Goal: Complete application form

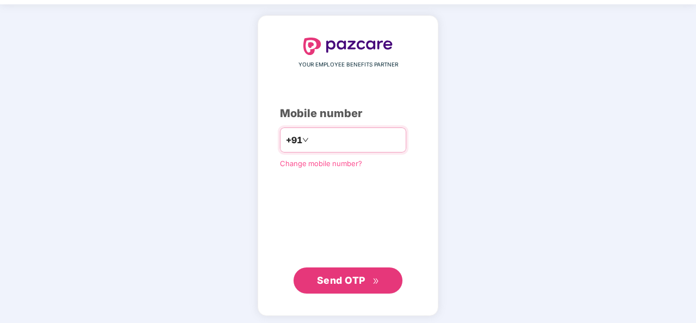
scroll to position [37, 0]
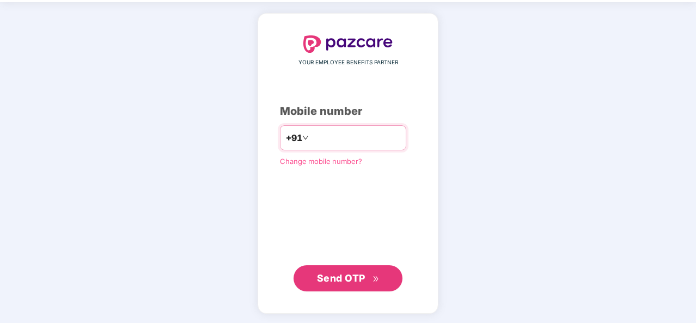
type input "**********"
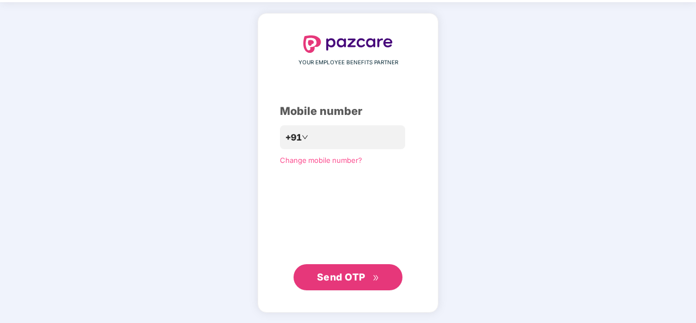
scroll to position [37, 0]
click at [344, 281] on span "Send OTP" at bounding box center [341, 277] width 48 height 11
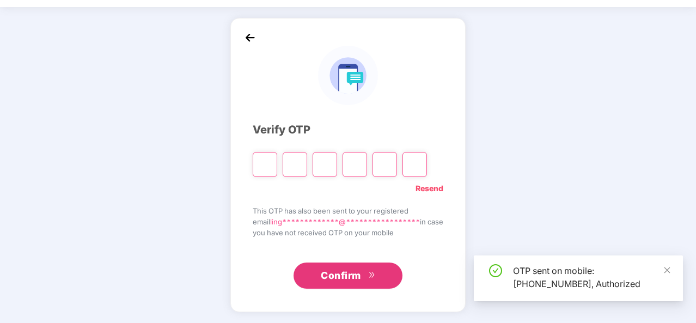
scroll to position [32, 0]
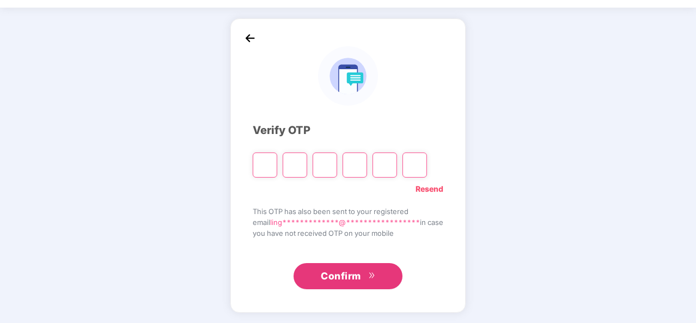
type input "*"
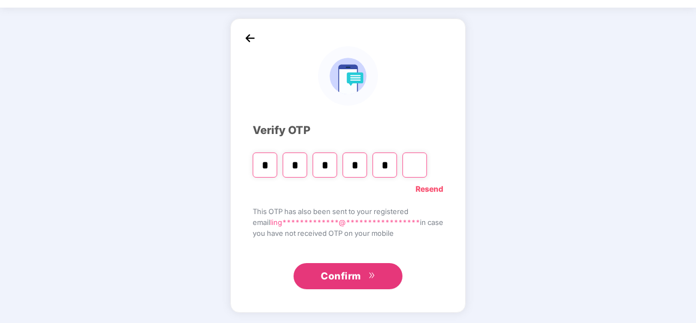
type input "*"
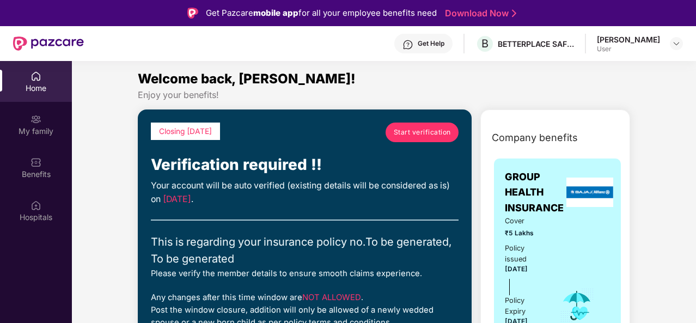
scroll to position [0, 0]
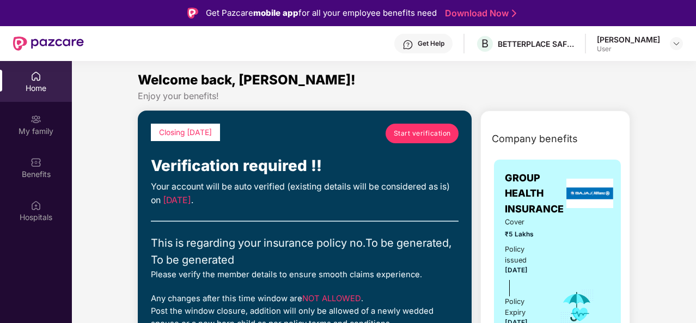
click at [413, 138] on span "Start verification" at bounding box center [422, 133] width 57 height 10
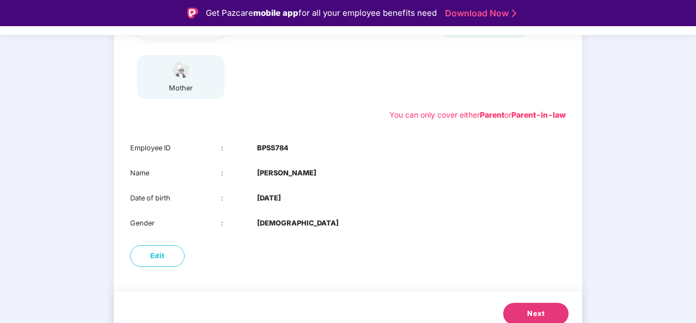
scroll to position [197, 0]
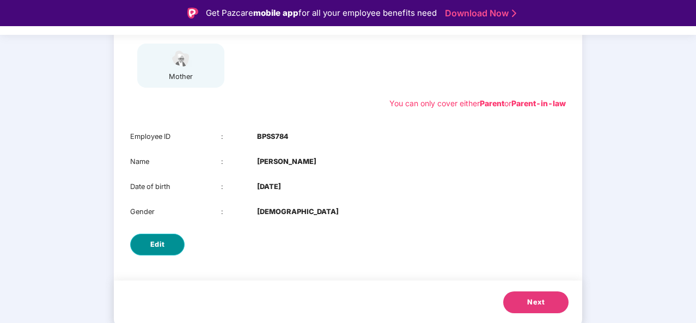
click at [156, 246] on span "Edit" at bounding box center [157, 244] width 15 height 11
select select "****"
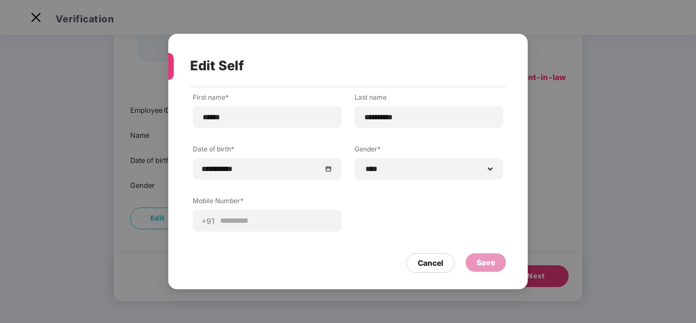
scroll to position [0, 0]
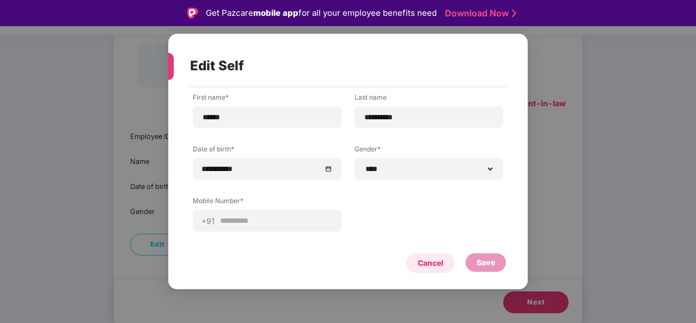
click at [428, 259] on div "Cancel" at bounding box center [431, 263] width 26 height 12
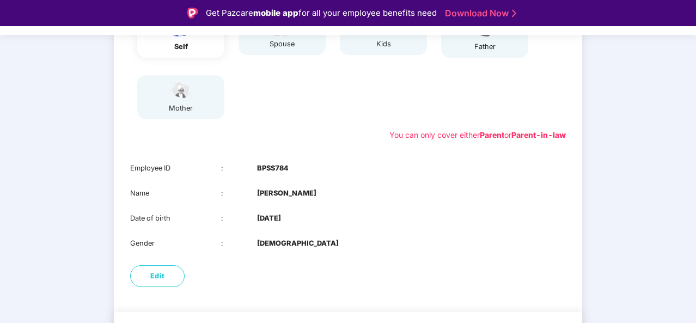
scroll to position [197, 0]
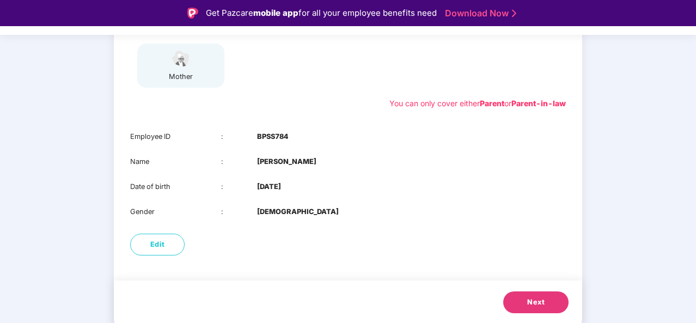
click at [536, 305] on span "Next" at bounding box center [535, 302] width 17 height 11
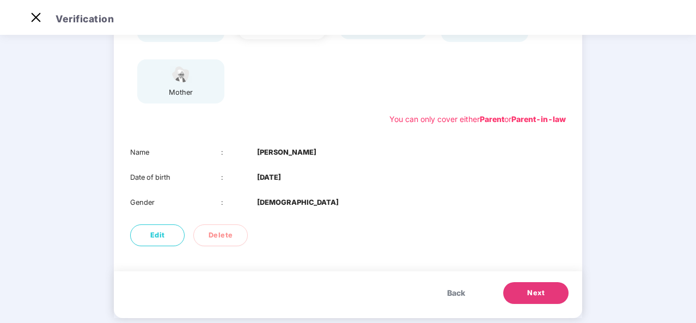
scroll to position [172, 0]
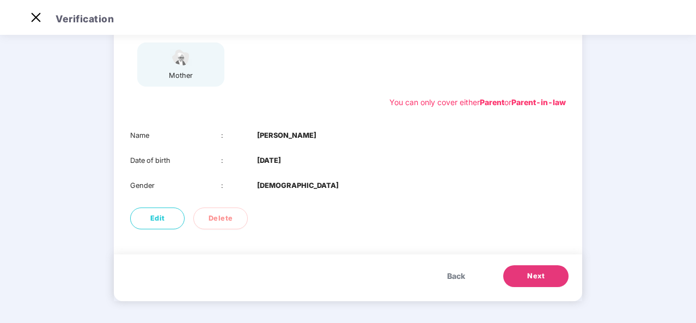
click at [544, 281] on button "Next" at bounding box center [535, 276] width 65 height 22
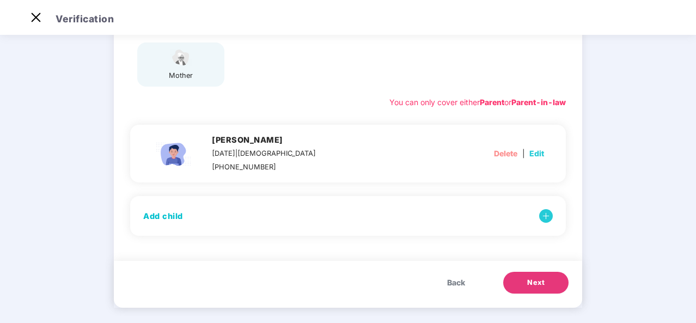
click at [538, 155] on span "Edit" at bounding box center [537, 154] width 15 height 12
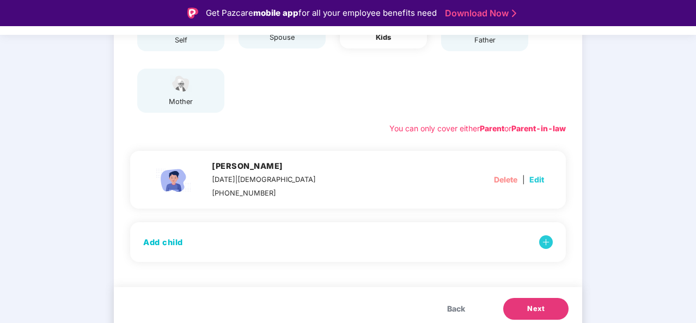
select select "****"
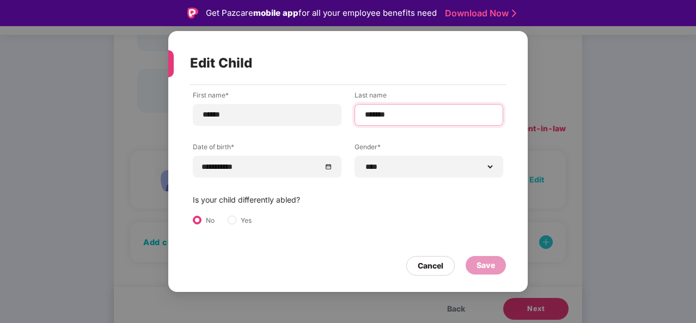
click at [400, 114] on input "*******" at bounding box center [429, 114] width 130 height 11
type input "*********"
click at [495, 272] on div "Save" at bounding box center [486, 265] width 40 height 19
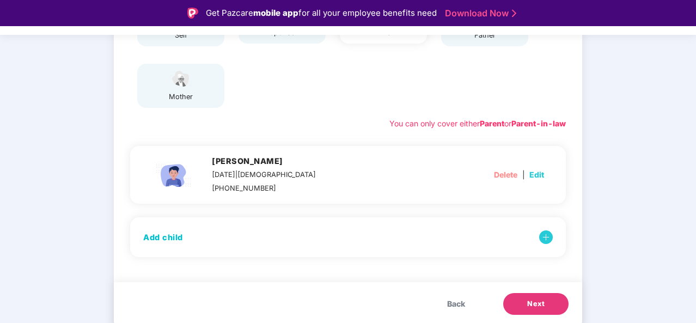
scroll to position [178, 0]
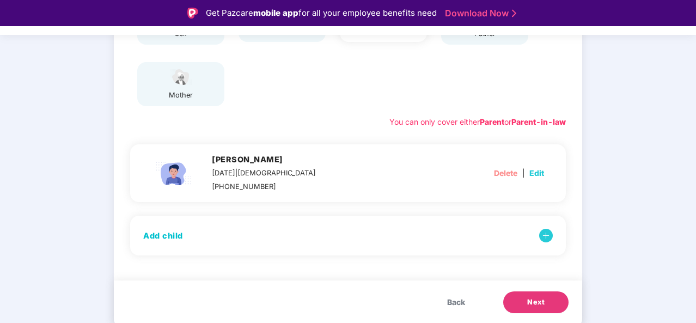
click at [533, 301] on span "Next" at bounding box center [535, 302] width 17 height 11
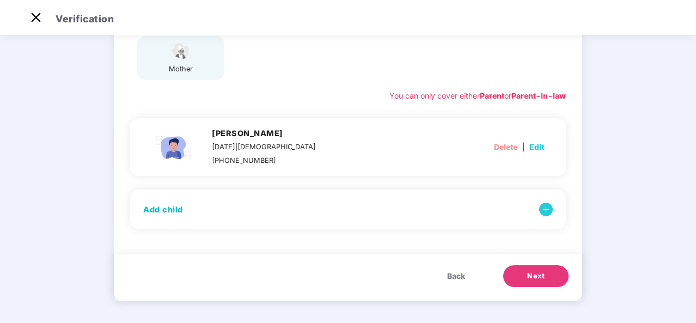
scroll to position [172, 0]
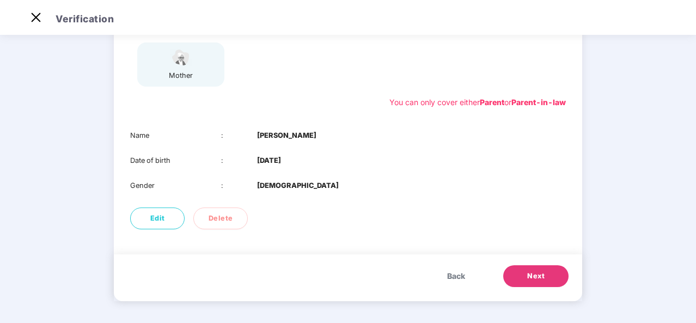
click at [550, 281] on button "Next" at bounding box center [535, 276] width 65 height 22
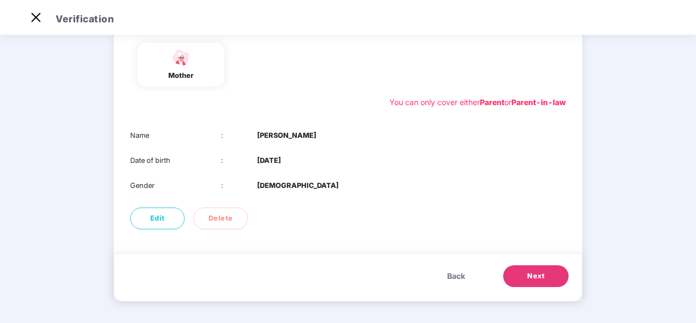
click at [527, 281] on span "Next" at bounding box center [535, 276] width 17 height 11
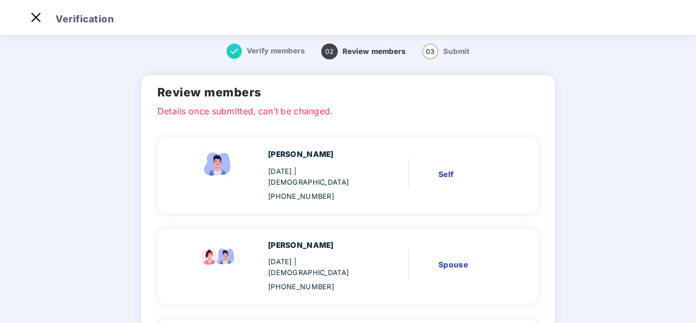
scroll to position [4, 0]
